Goal: Check status: Check status

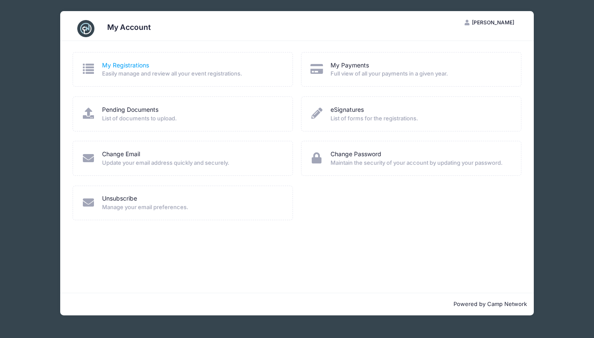
click at [116, 66] on link "My Registrations" at bounding box center [125, 65] width 47 height 9
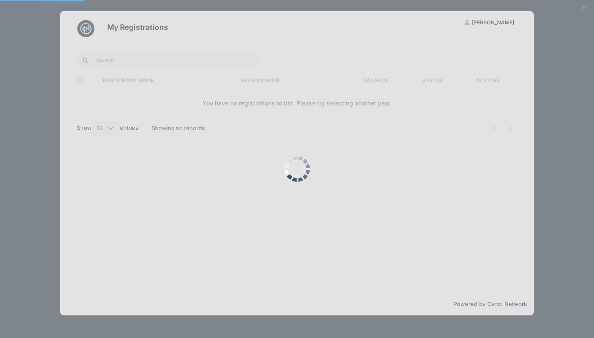
select select "50"
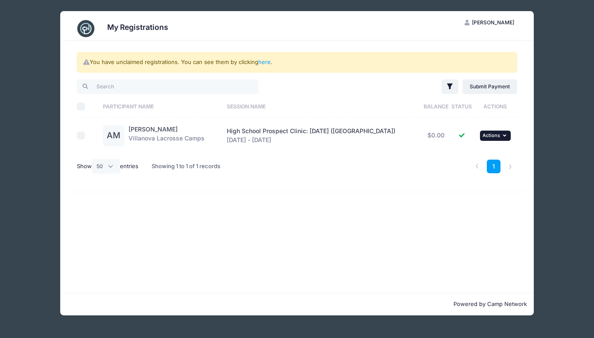
click at [494, 137] on span "Actions" at bounding box center [490, 135] width 17 height 6
click at [367, 210] on div "You have unclaimed registrations. You can see them by clicking here . Filter Fi…" at bounding box center [296, 167] width 473 height 252
click at [263, 63] on link "here" at bounding box center [264, 61] width 12 height 7
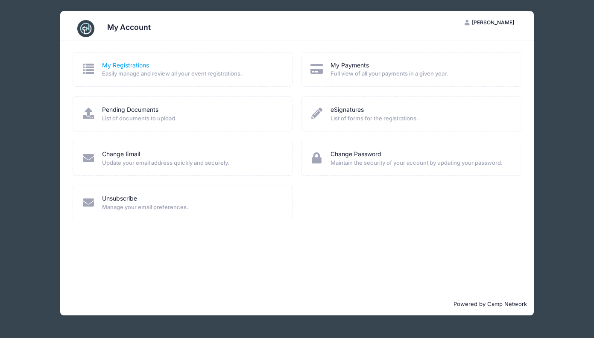
click at [134, 67] on link "My Registrations" at bounding box center [125, 65] width 47 height 9
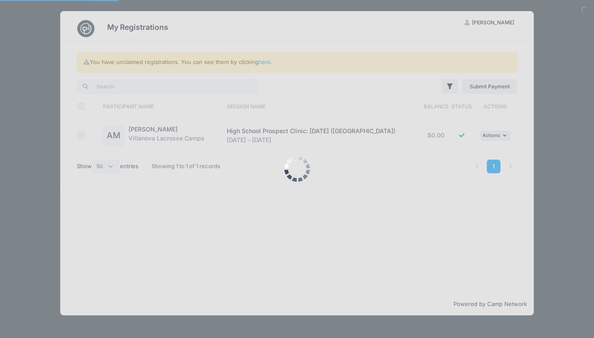
select select "50"
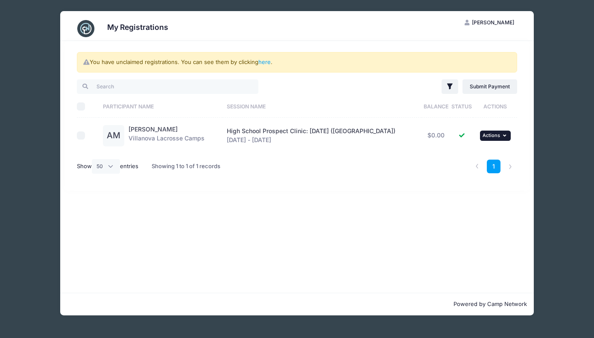
click at [494, 138] on span "Actions" at bounding box center [490, 135] width 17 height 6
click at [478, 154] on link "View Registration" at bounding box center [465, 154] width 77 height 16
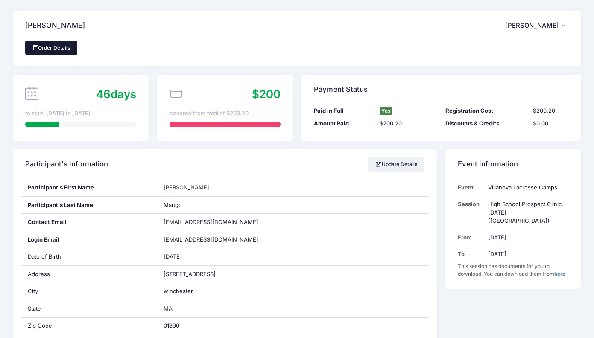
click at [47, 49] on link "Order Details" at bounding box center [51, 48] width 52 height 15
click at [55, 47] on link "Order Details" at bounding box center [51, 48] width 52 height 15
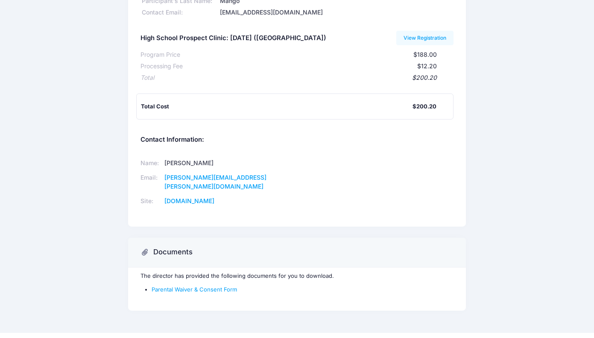
scroll to position [78, 0]
click at [190, 286] on link "Parental Waiver & Consent Form" at bounding box center [193, 289] width 85 height 7
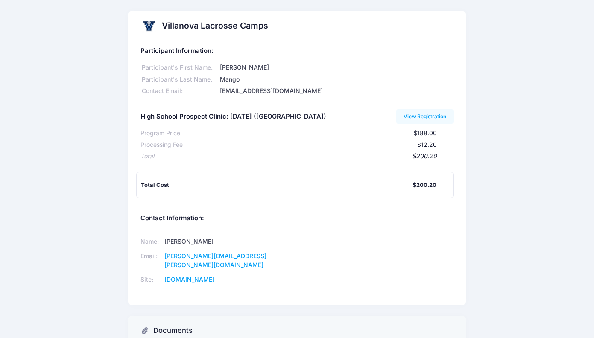
scroll to position [0, 0]
